Goal: Find specific page/section: Find specific page/section

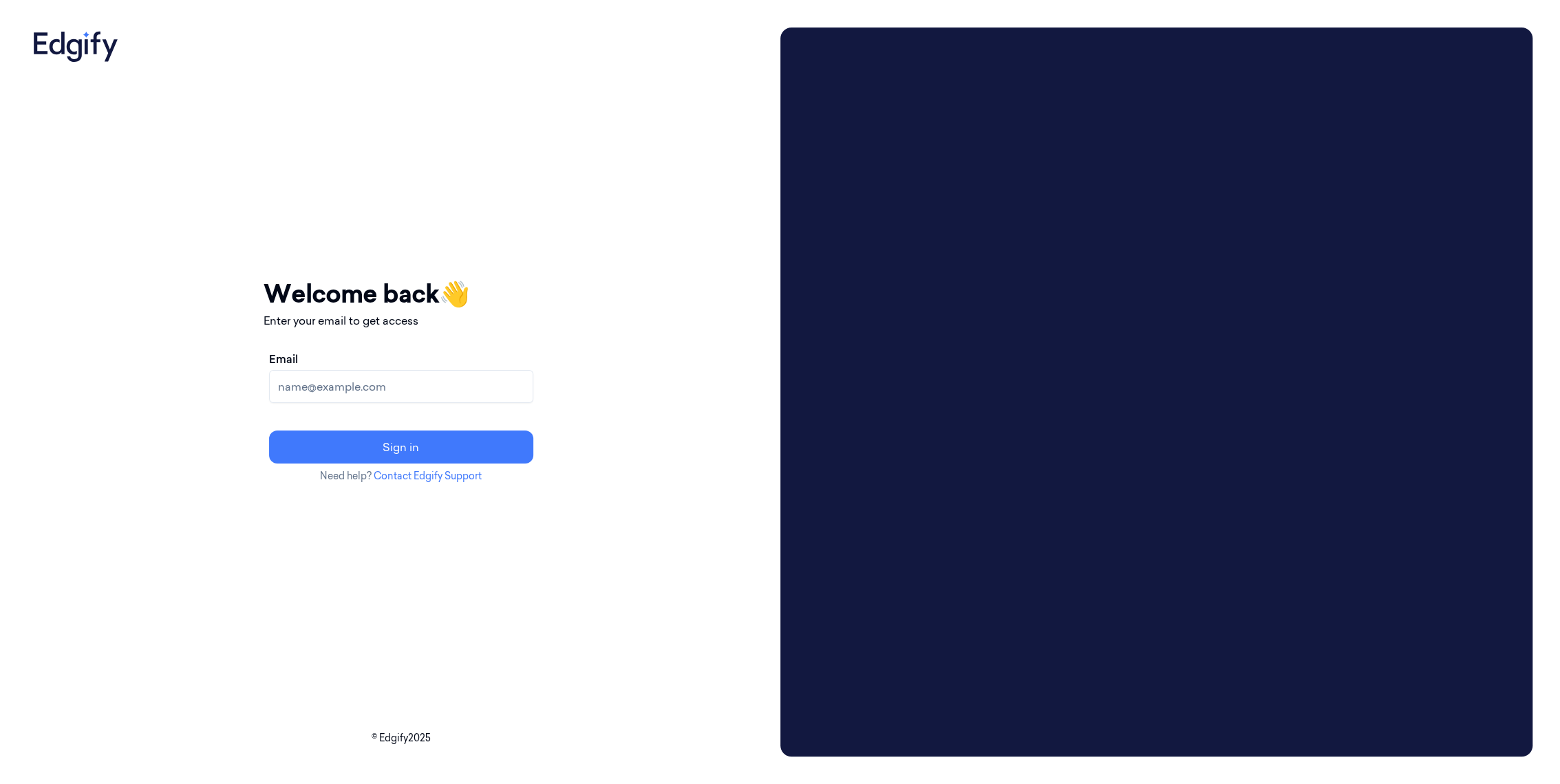
click at [418, 385] on input "Email" at bounding box center [401, 386] width 264 height 33
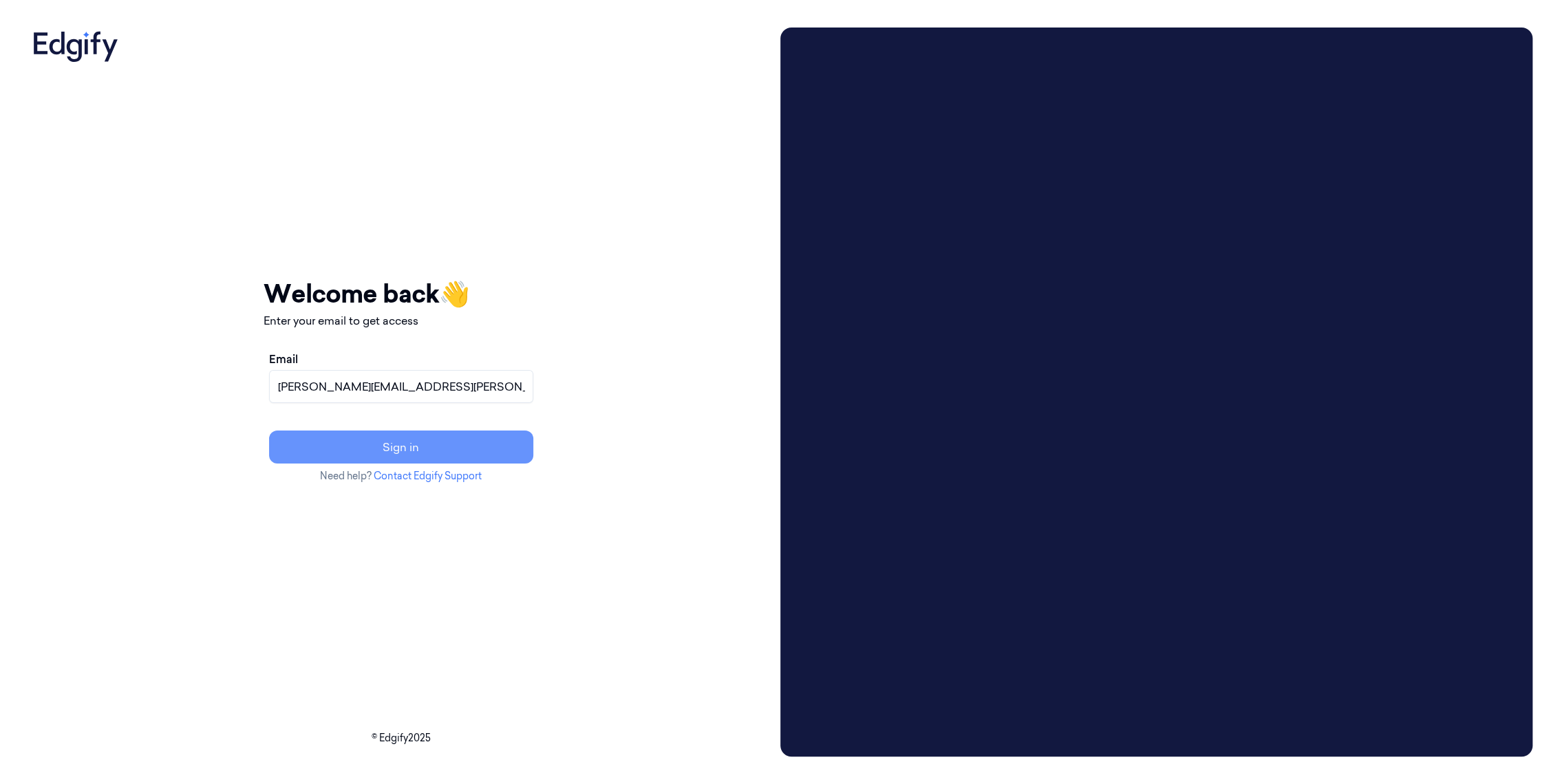
type input "adams.alexis@heb.com"
click at [463, 445] on button "Sign in" at bounding box center [401, 447] width 264 height 33
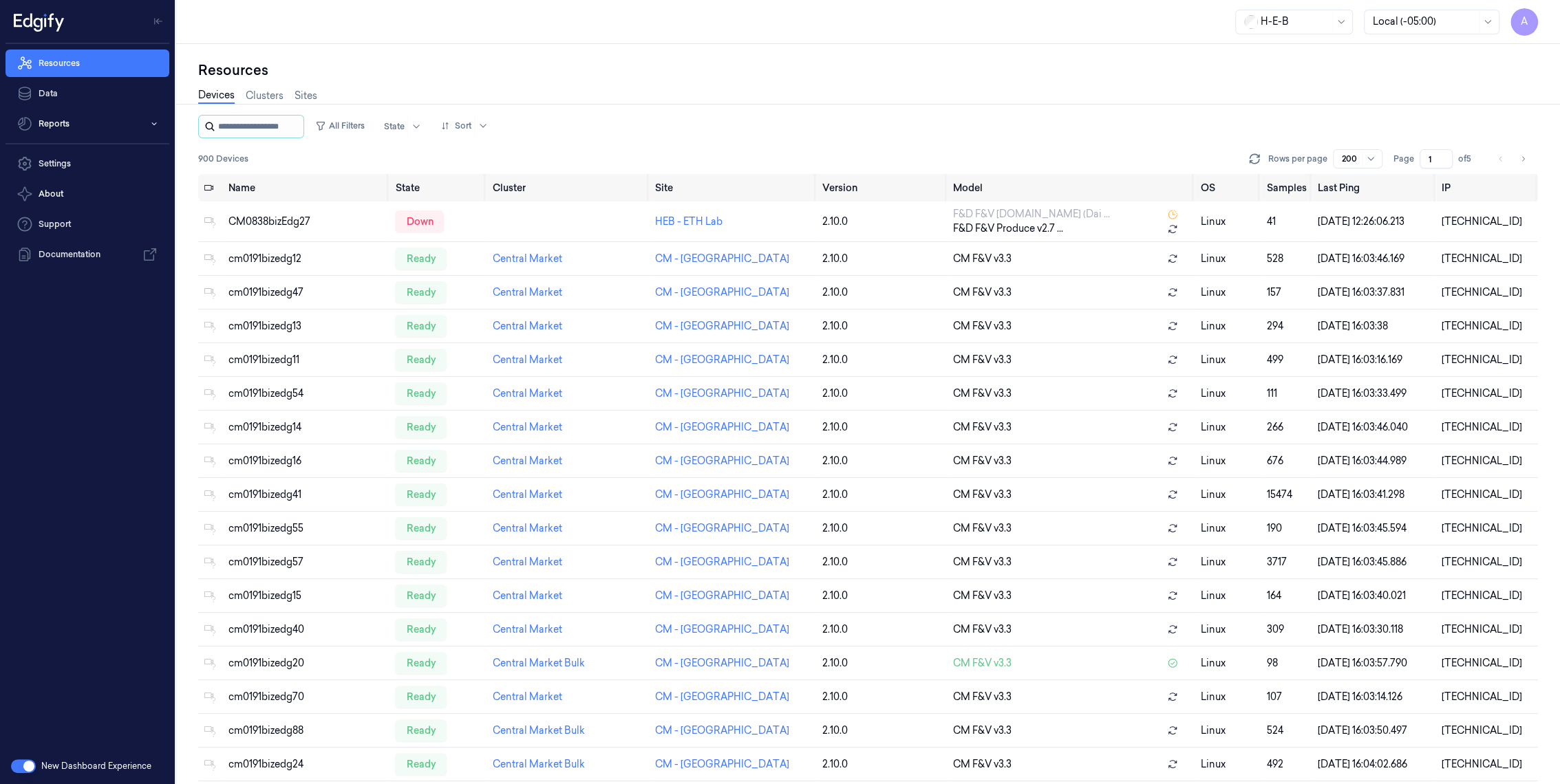
click at [268, 129] on input "string" at bounding box center [260, 126] width 83 height 22
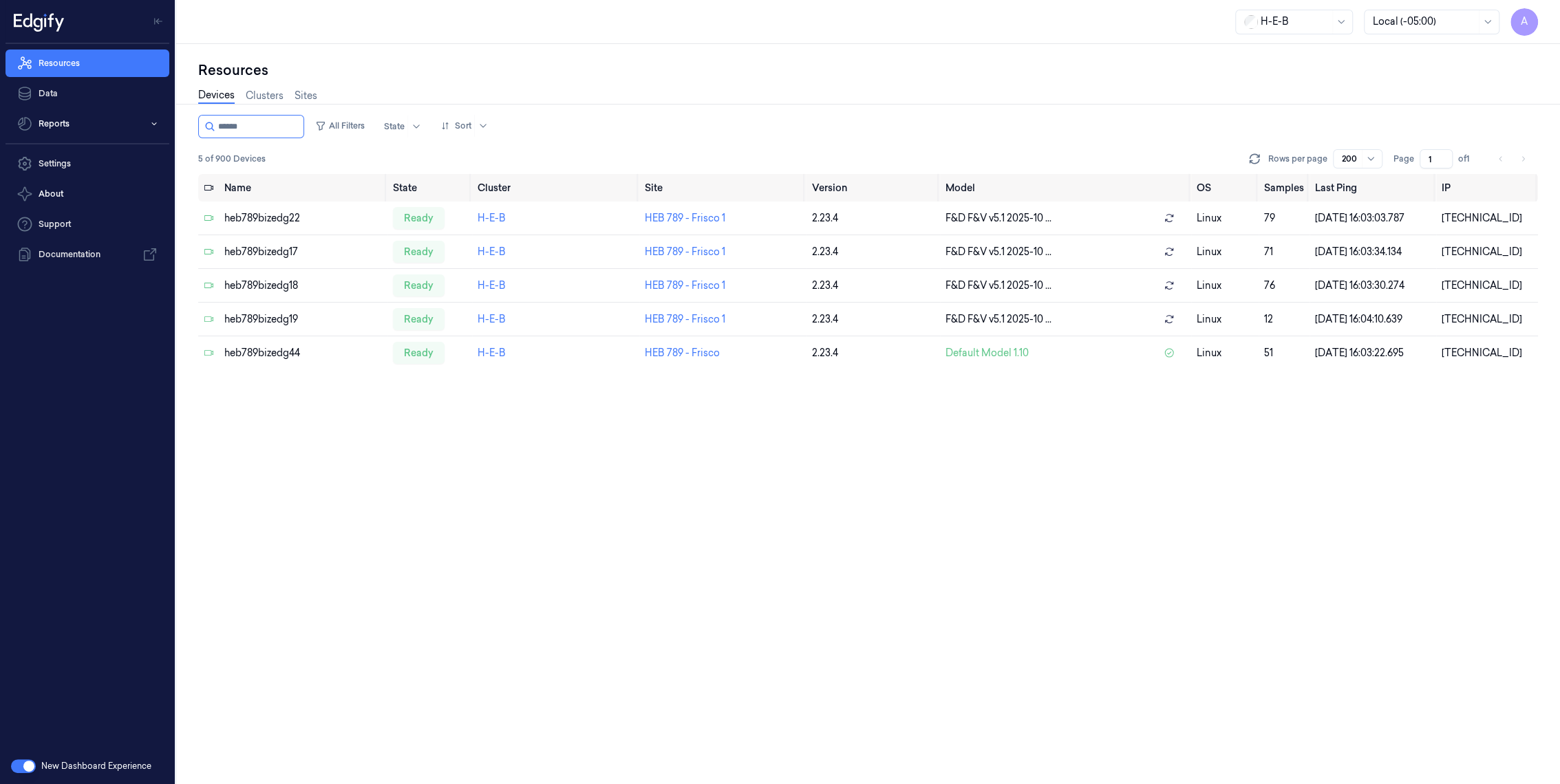
type input "******"
click at [1455, 354] on div "[TECHNICAL_ID]" at bounding box center [1486, 353] width 90 height 15
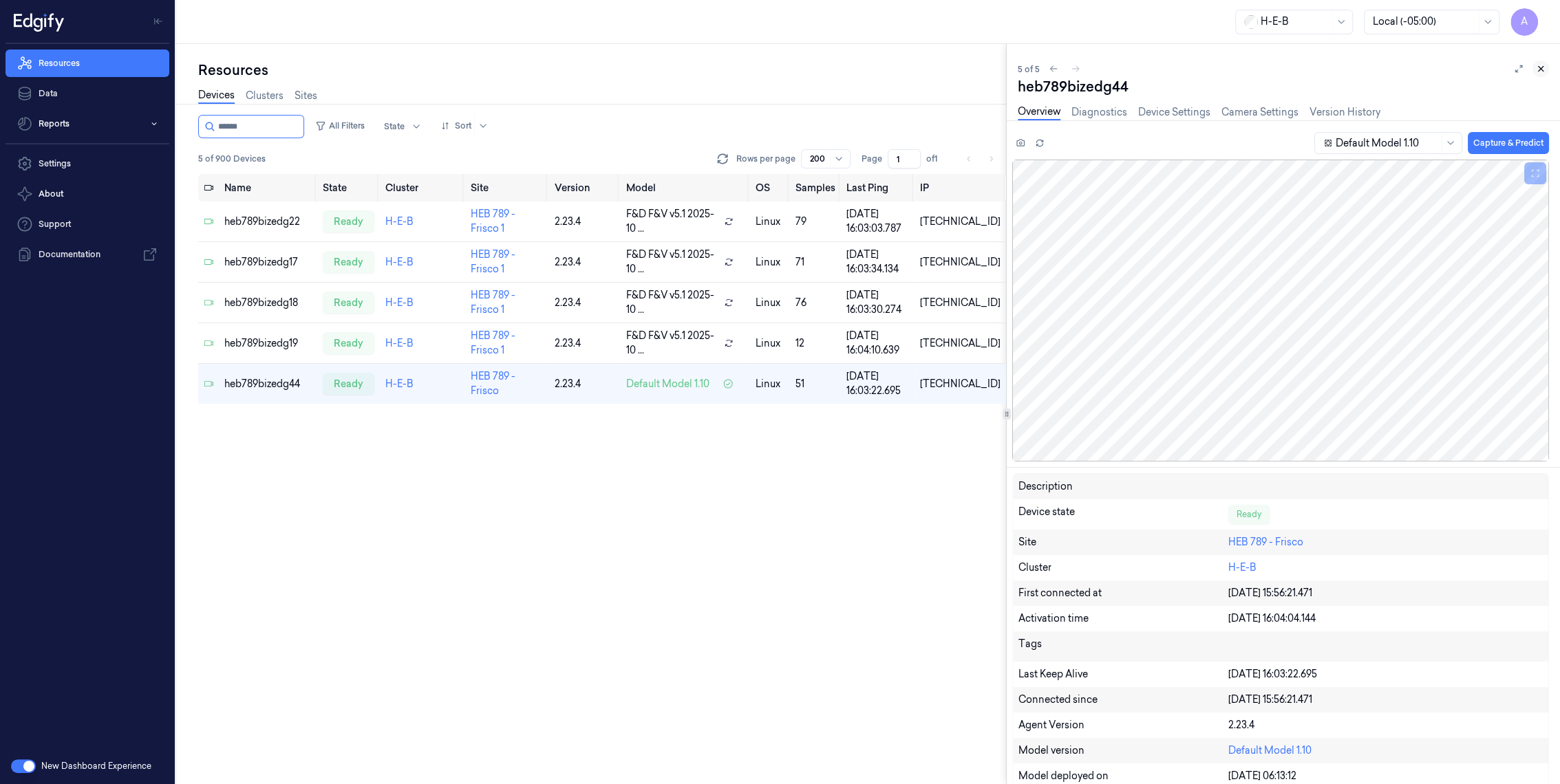
drag, startPoint x: 1547, startPoint y: 69, endPoint x: 1161, endPoint y: 201, distance: 407.9
click at [1547, 69] on button at bounding box center [1541, 69] width 17 height 17
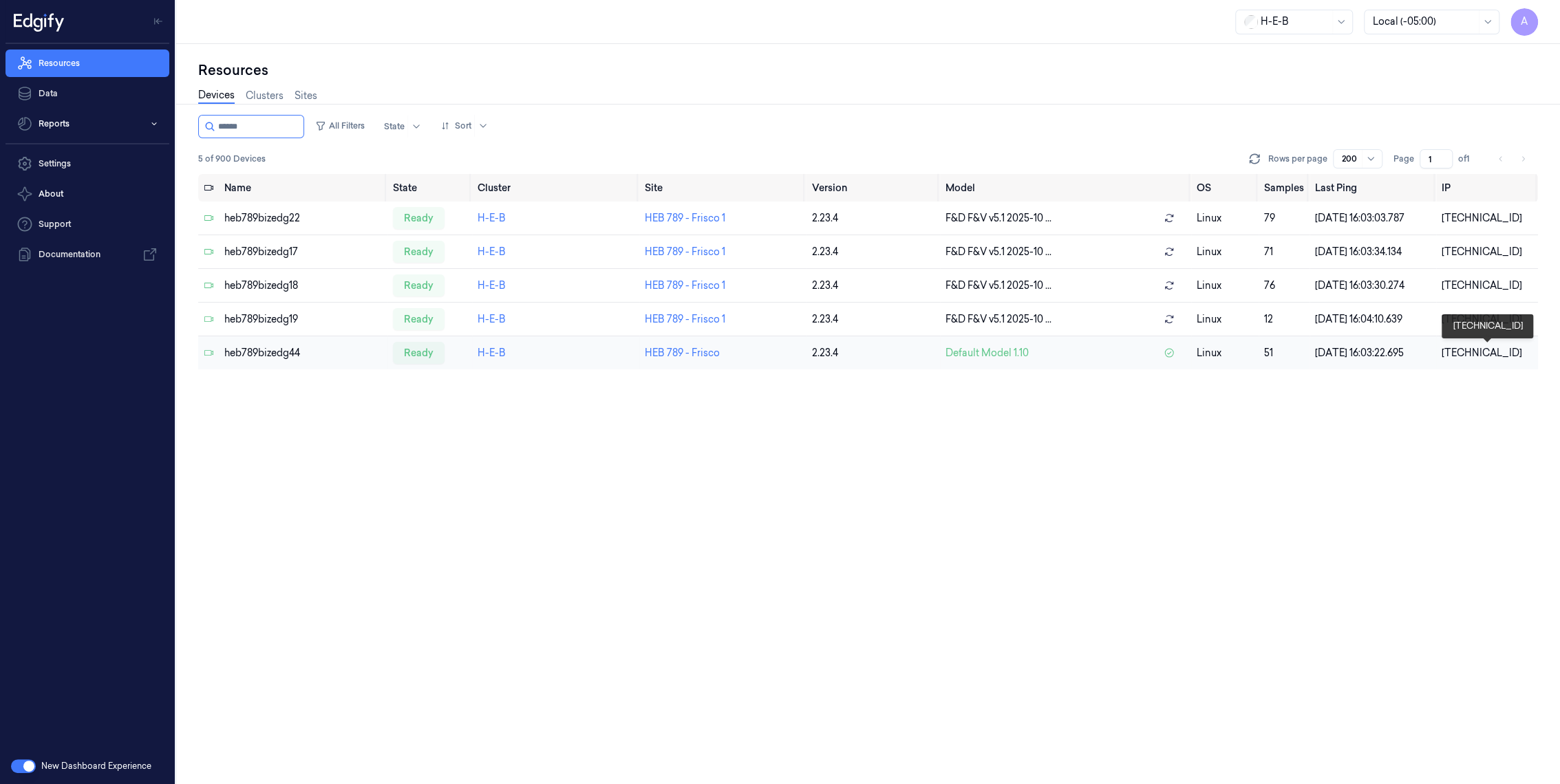
click at [1463, 353] on div "[TECHNICAL_ID]" at bounding box center [1486, 353] width 90 height 15
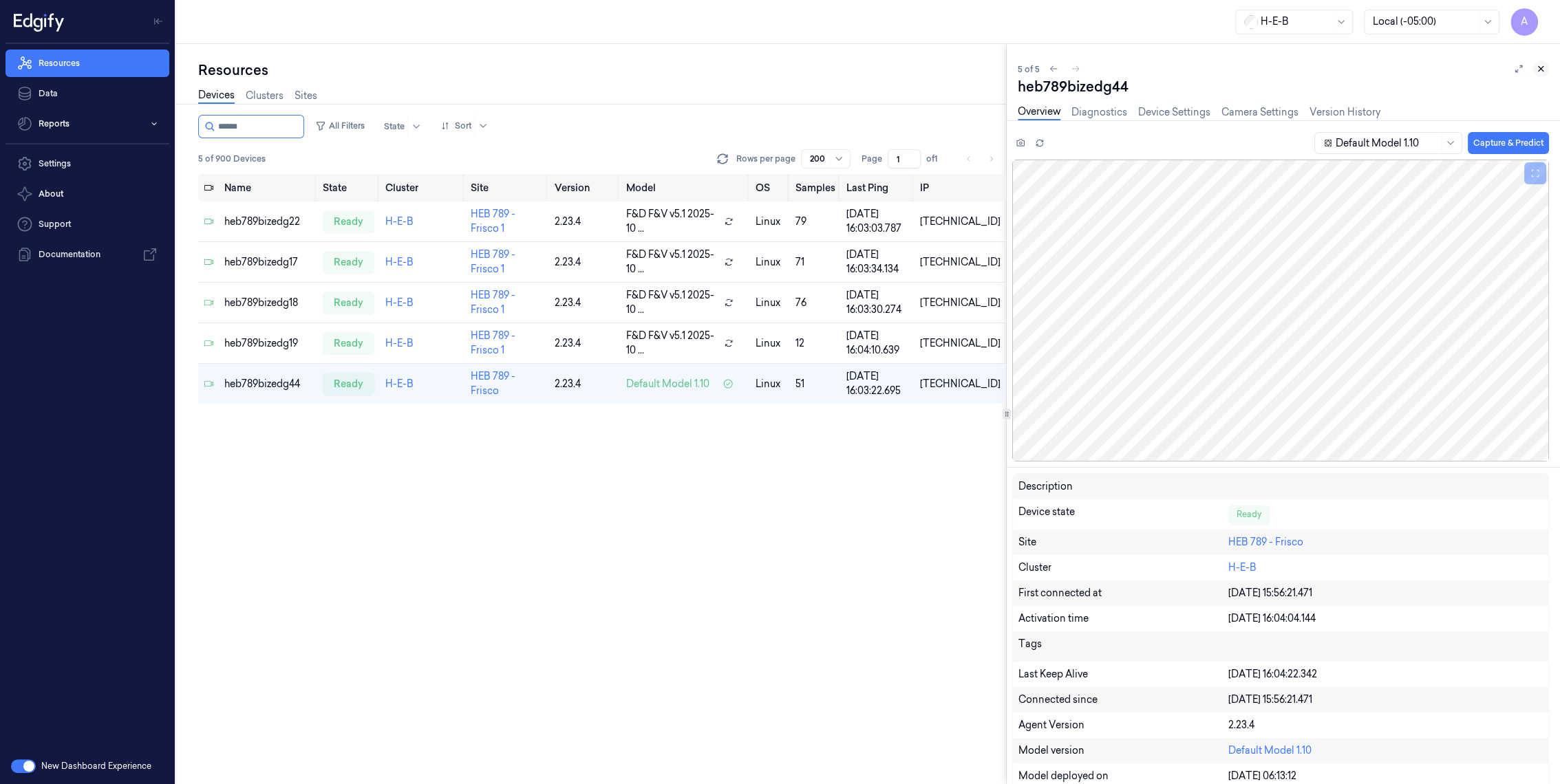
click at [1541, 71] on icon at bounding box center [1540, 68] width 10 height 10
